Goal: Information Seeking & Learning: Learn about a topic

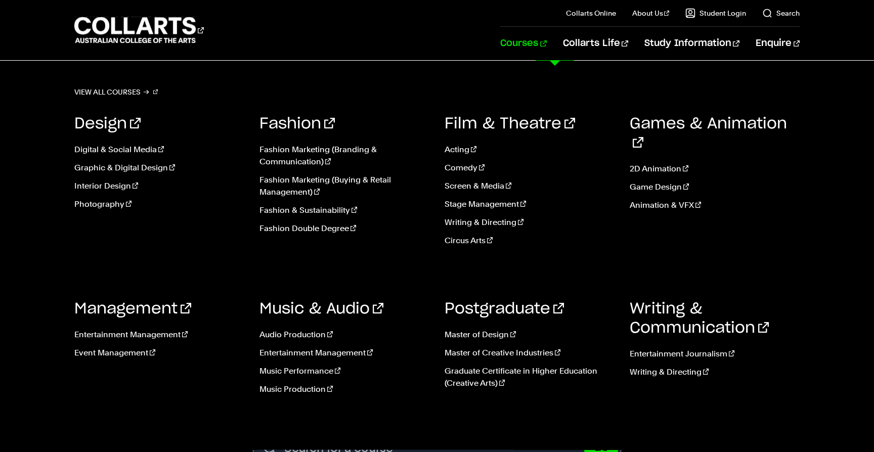
click at [546, 40] on link "Courses" at bounding box center [523, 43] width 46 height 33
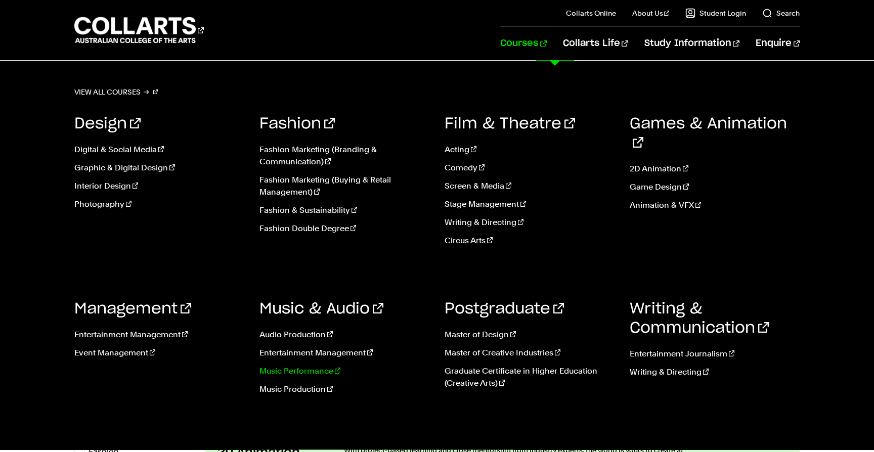
click at [278, 372] on link "Music Performance" at bounding box center [344, 371] width 170 height 12
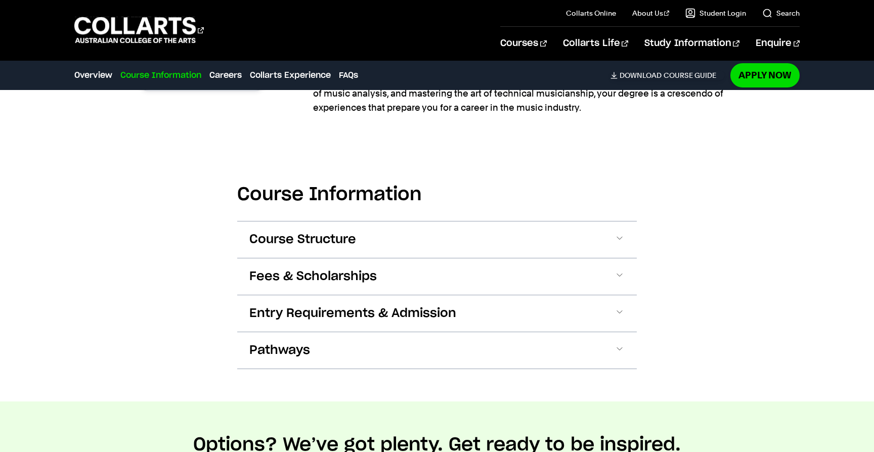
scroll to position [886, 0]
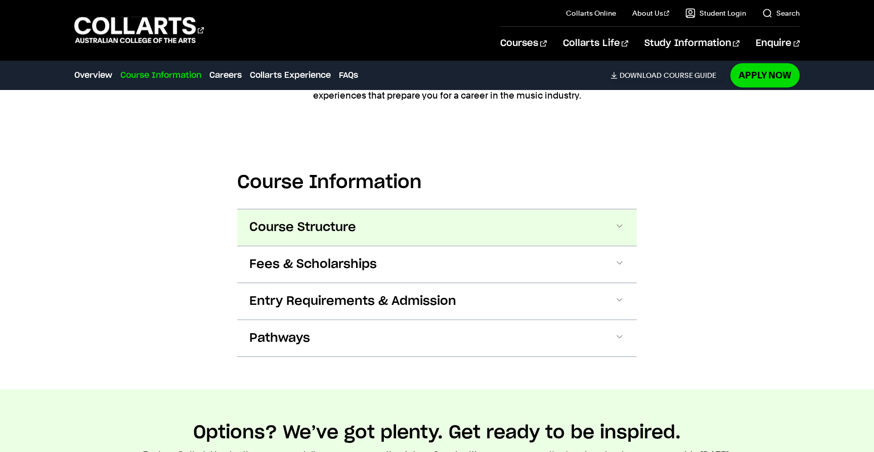
click at [347, 228] on span "Course Structure" at bounding box center [302, 228] width 107 height 16
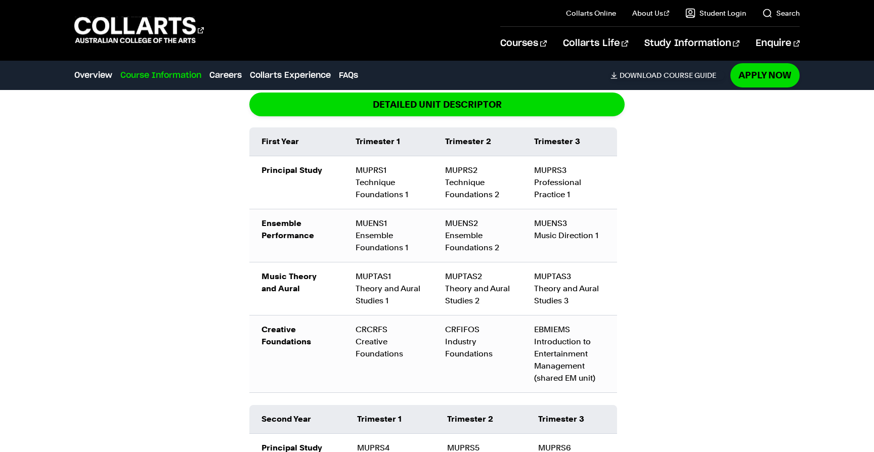
scroll to position [1124, 0]
